Goal: Information Seeking & Learning: Learn about a topic

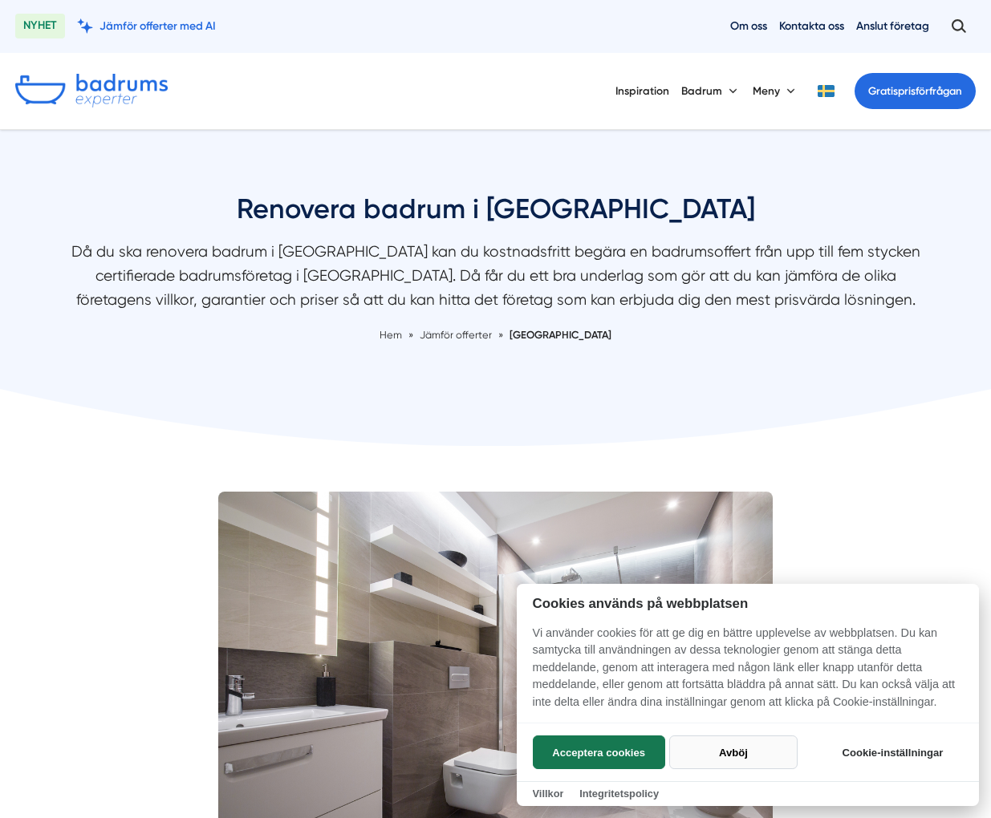
click at [735, 759] on button "Avböj" at bounding box center [733, 753] width 128 height 34
checkbox input "false"
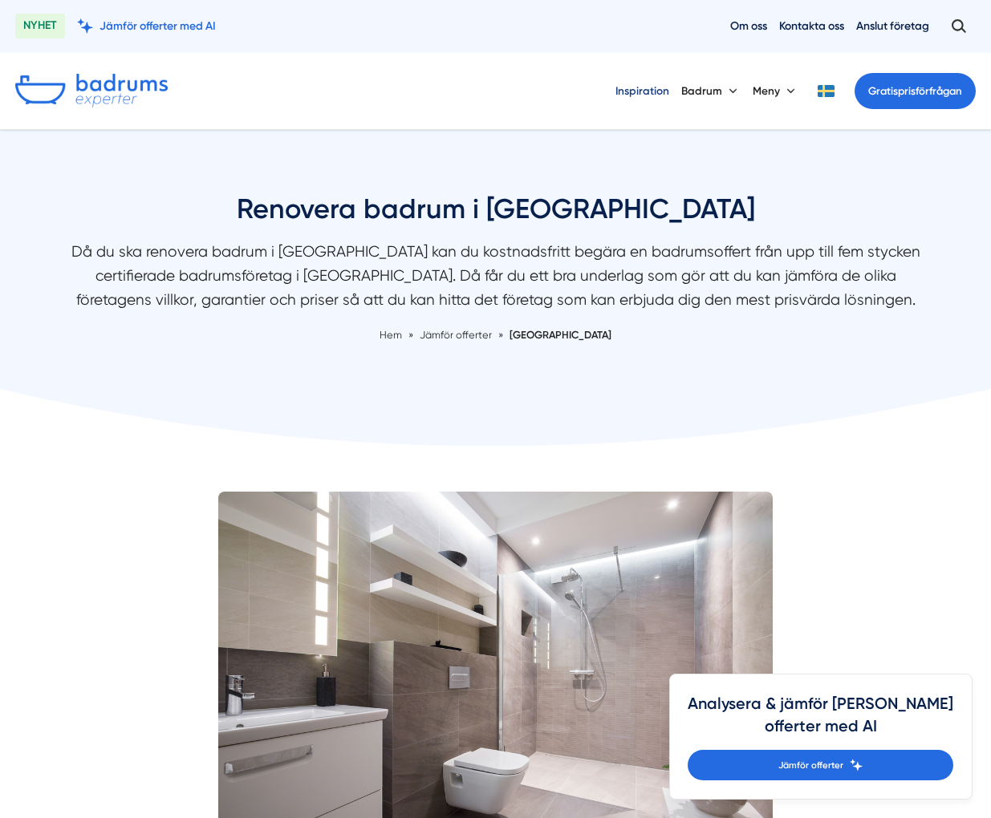
click at [644, 90] on link "Inspiration" at bounding box center [642, 91] width 54 height 40
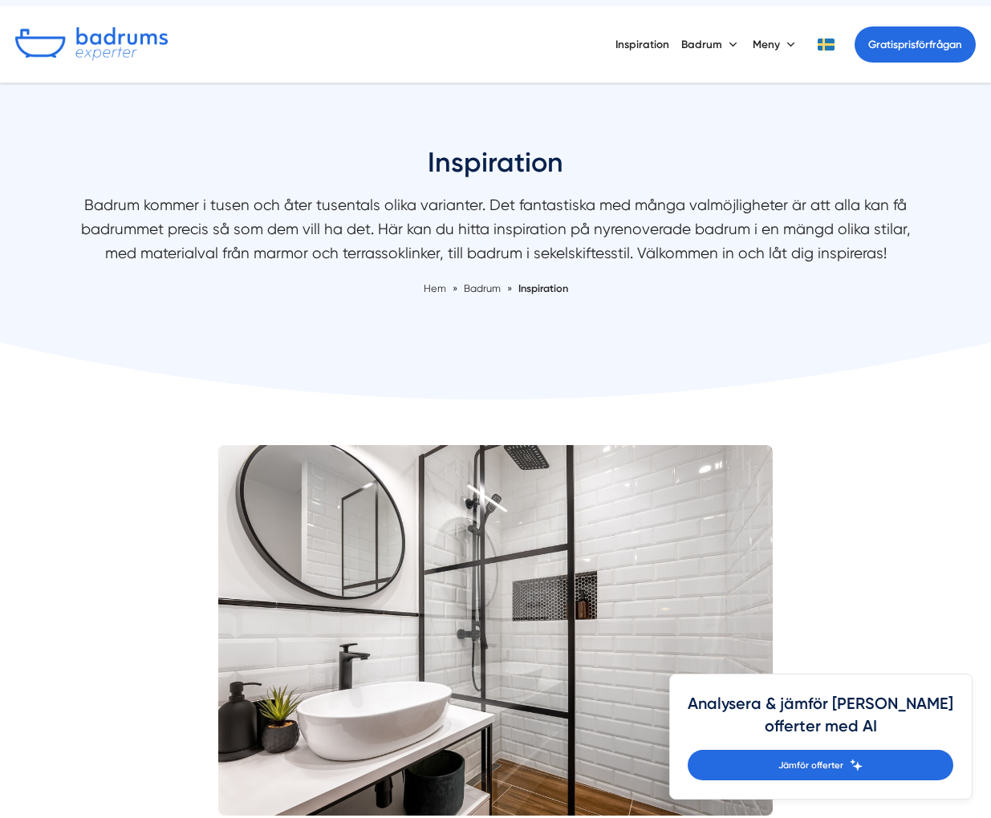
scroll to position [94, 0]
